Goal: Task Accomplishment & Management: Use online tool/utility

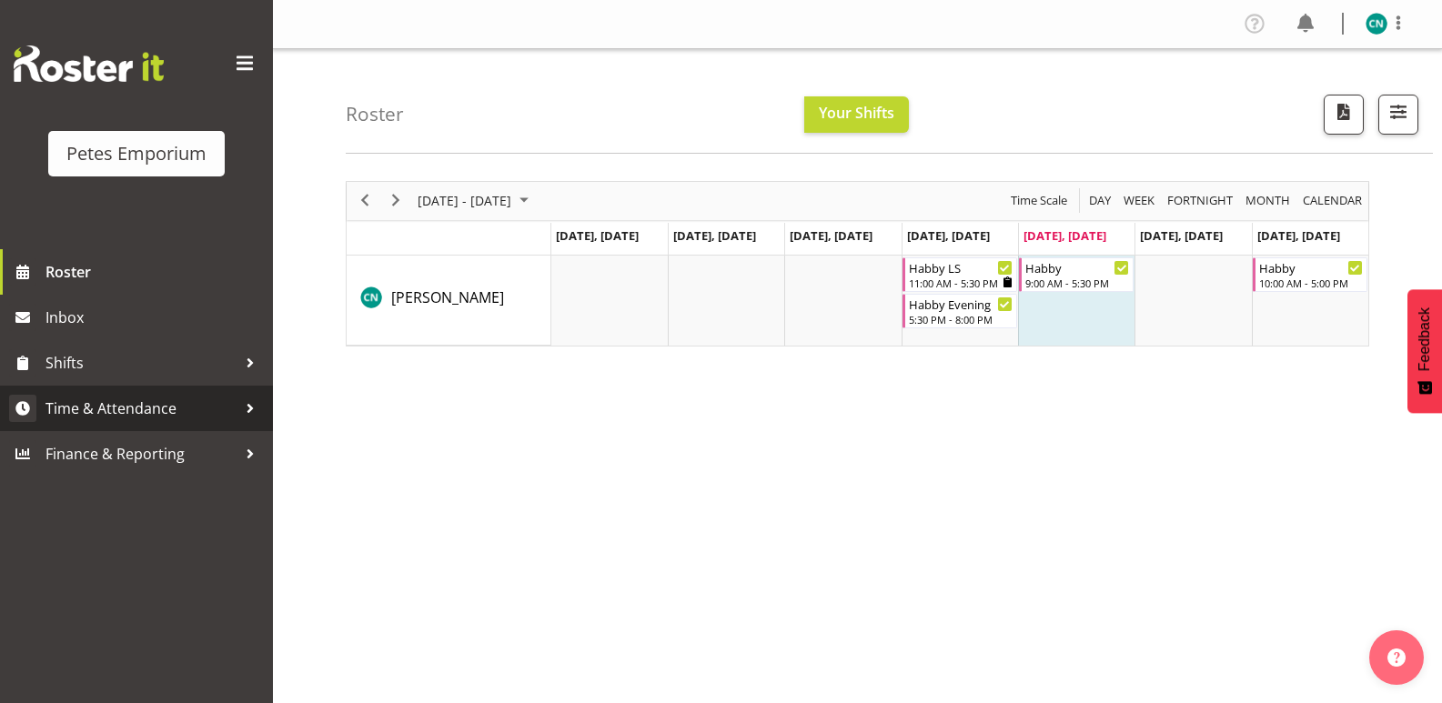
click at [123, 396] on span "Time & Attendance" at bounding box center [140, 408] width 191 height 27
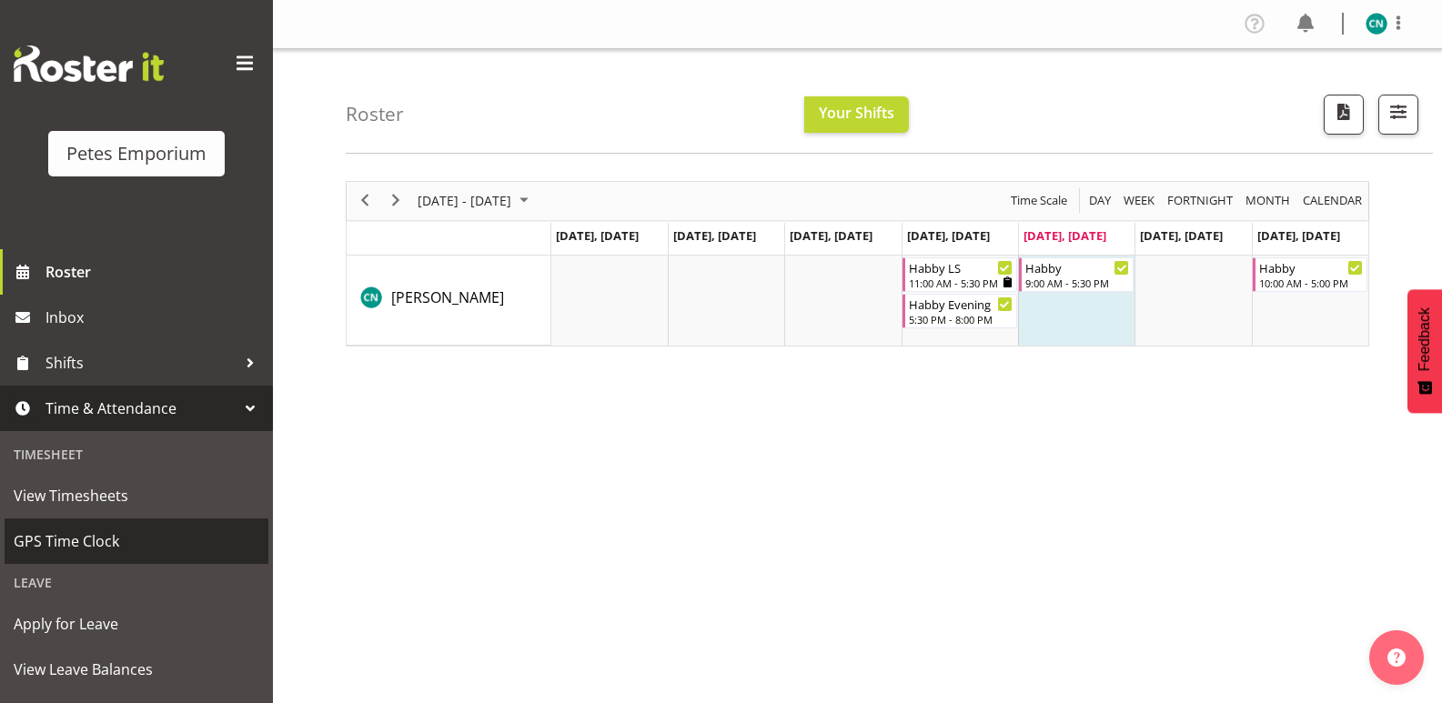
click at [87, 533] on span "GPS Time Clock" at bounding box center [137, 541] width 246 height 27
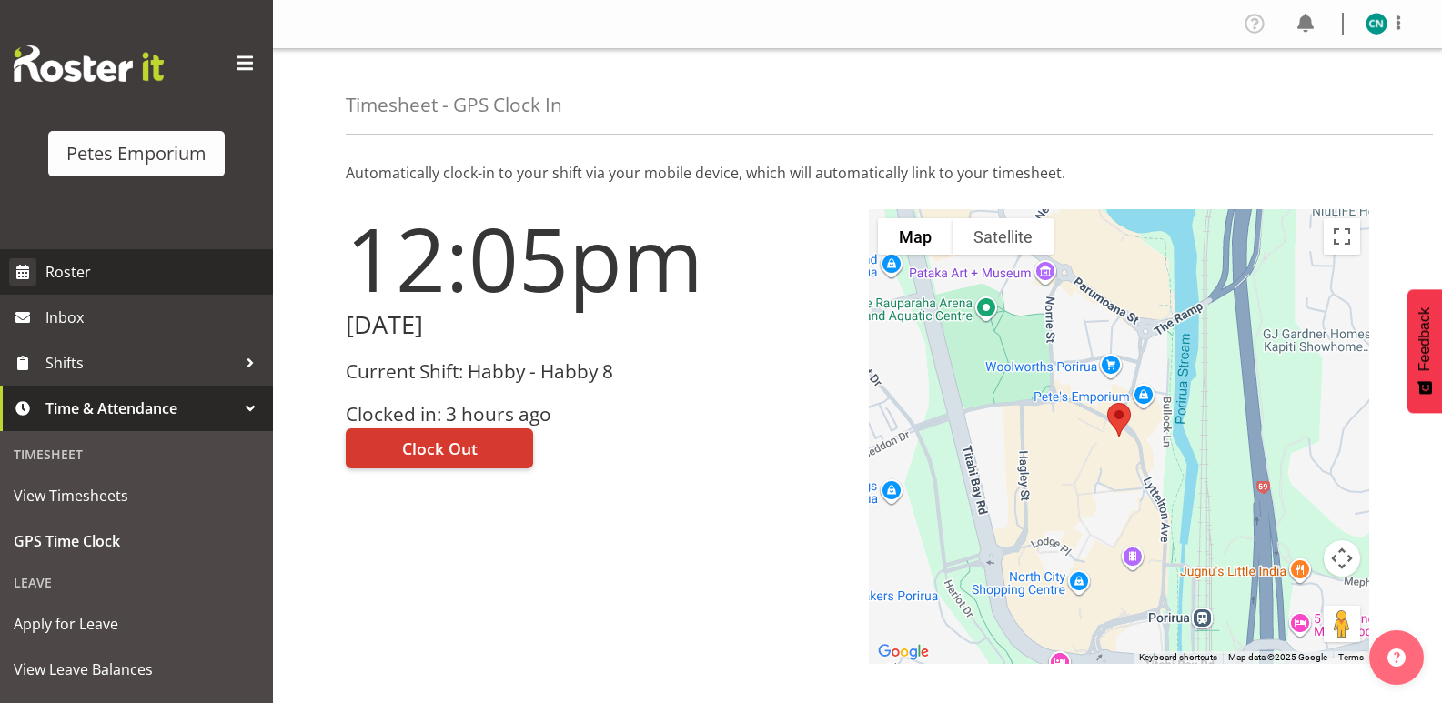
click at [55, 271] on span "Roster" at bounding box center [154, 271] width 218 height 27
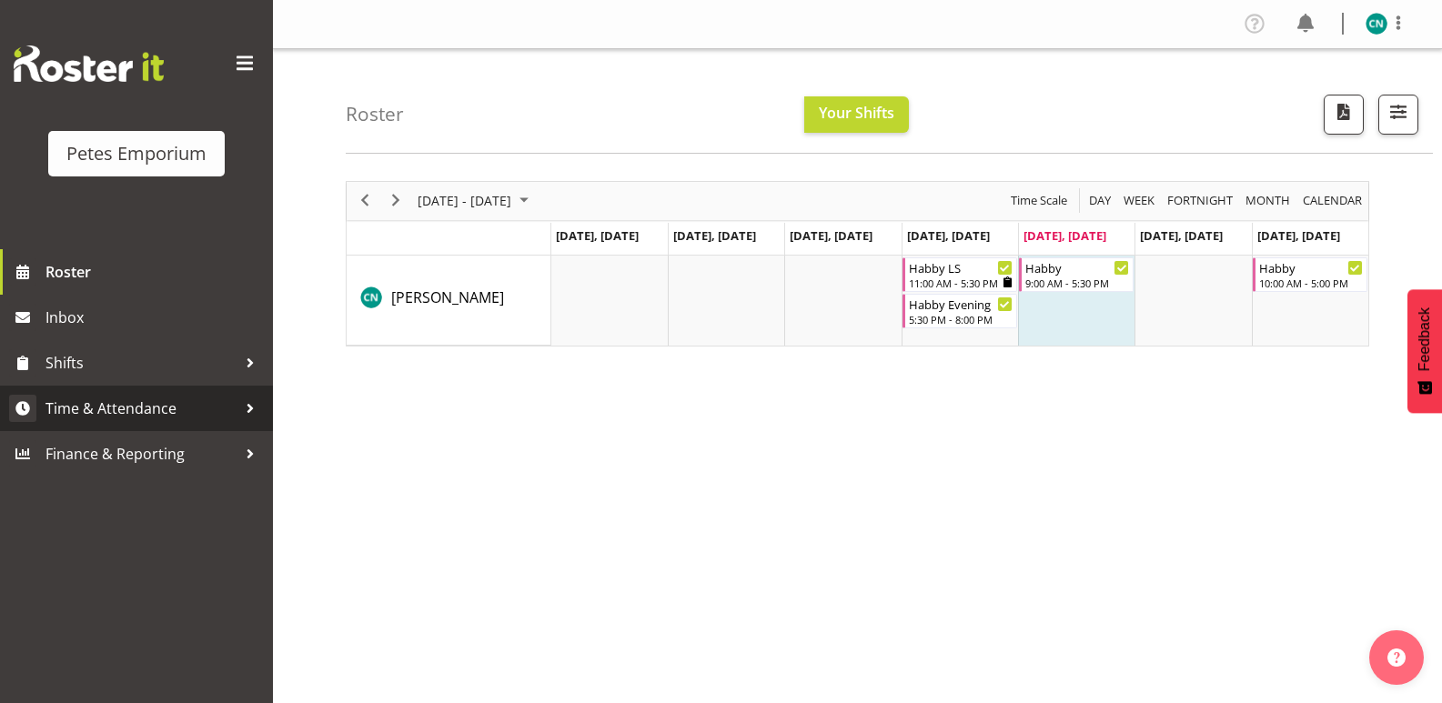
click at [126, 401] on span "Time & Attendance" at bounding box center [140, 408] width 191 height 27
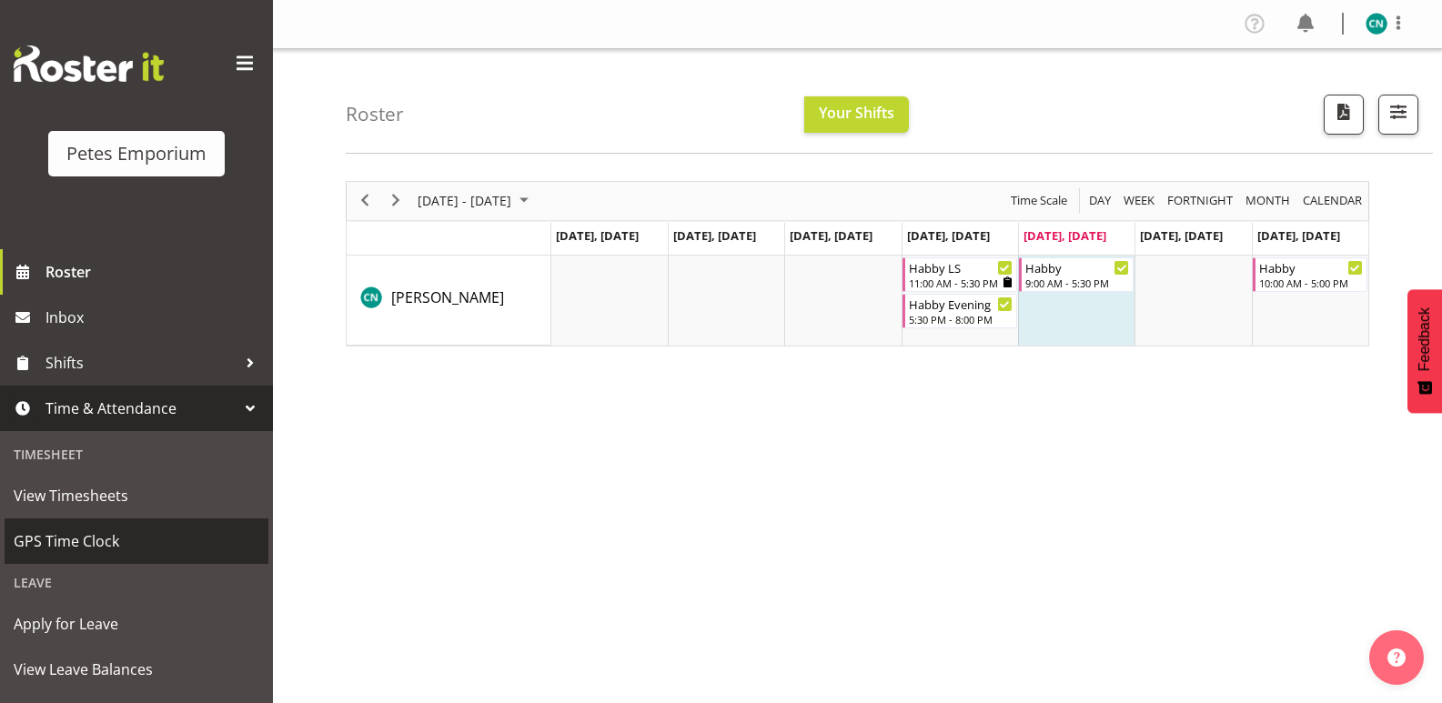
click at [75, 535] on span "GPS Time Clock" at bounding box center [137, 541] width 246 height 27
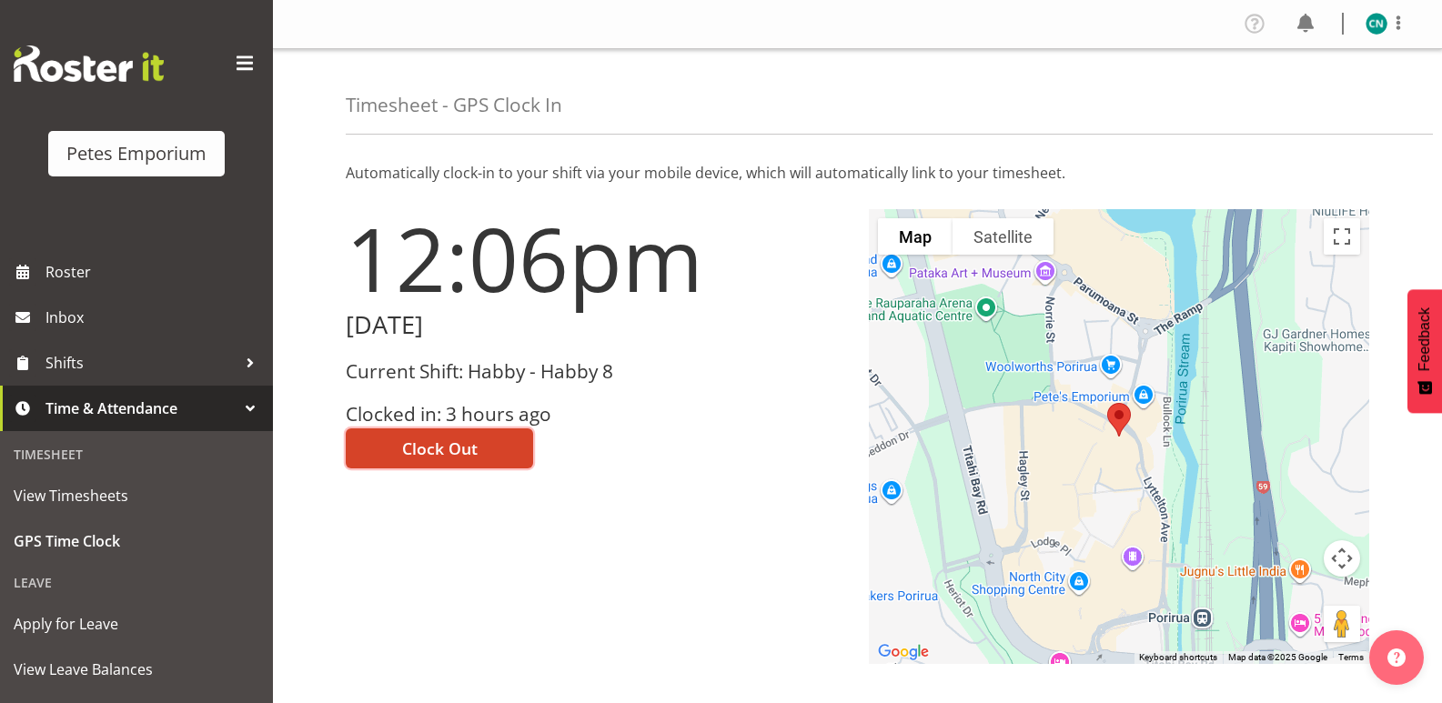
click at [457, 439] on span "Clock Out" at bounding box center [440, 449] width 76 height 24
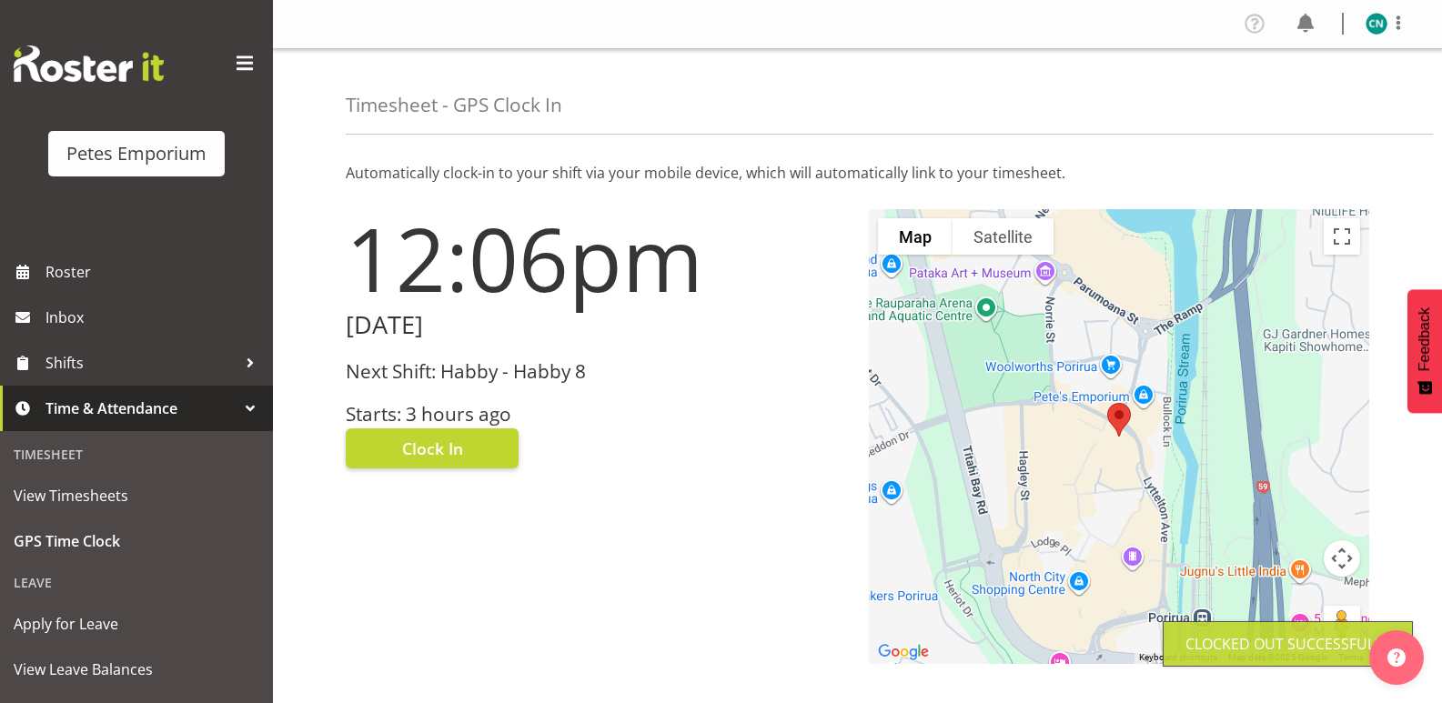
click at [1365, 22] on img at bounding box center [1376, 24] width 22 height 22
click at [1294, 90] on link "Log Out" at bounding box center [1321, 95] width 175 height 33
